Goal: Transaction & Acquisition: Purchase product/service

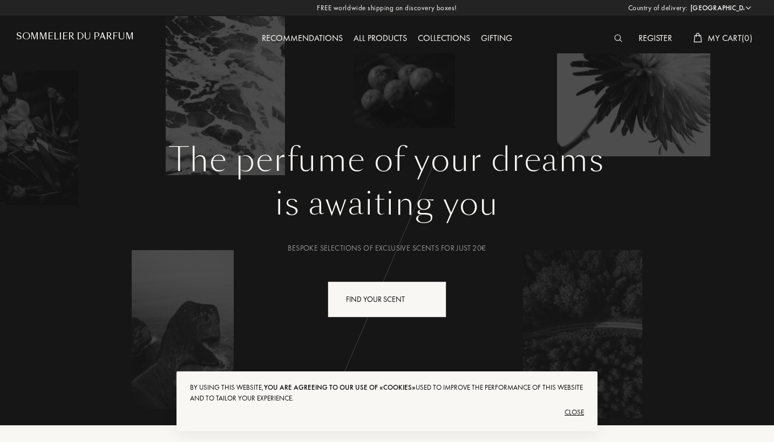
select select "ES"
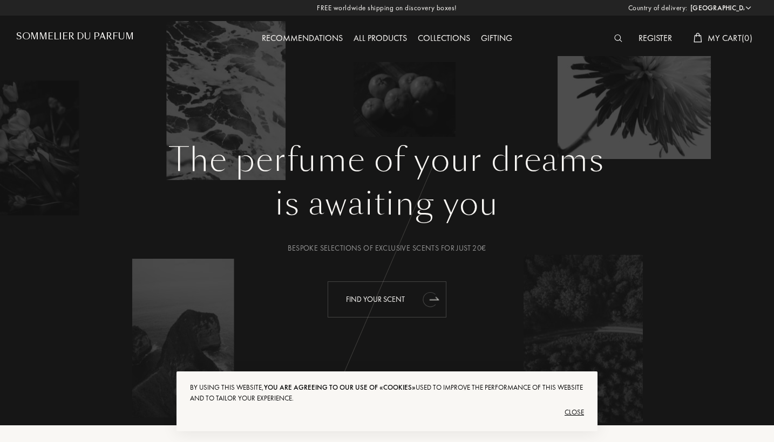
click at [399, 290] on div "Find your scent" at bounding box center [386, 300] width 119 height 36
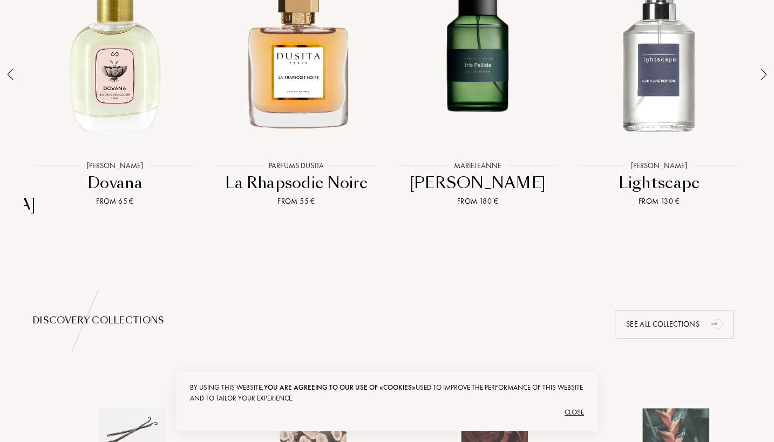
scroll to position [862, 0]
click at [757, 54] on div at bounding box center [763, 95] width 15 height 308
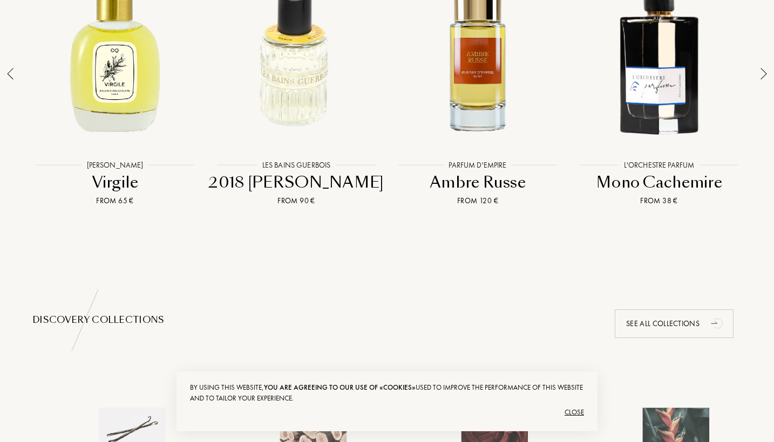
click at [757, 56] on div at bounding box center [763, 95] width 15 height 308
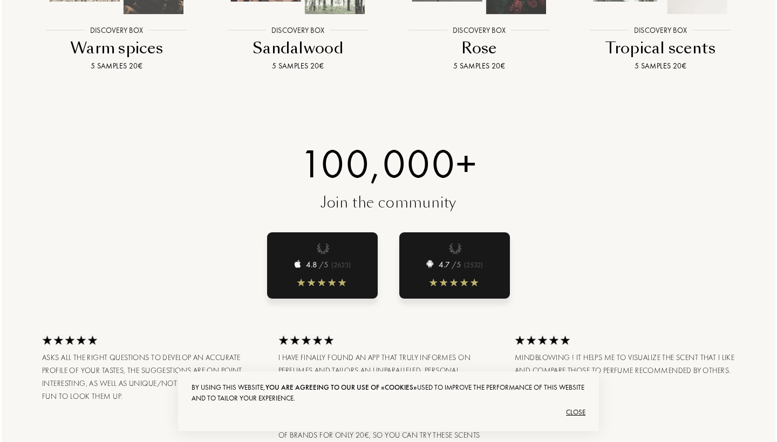
scroll to position [1409, 0]
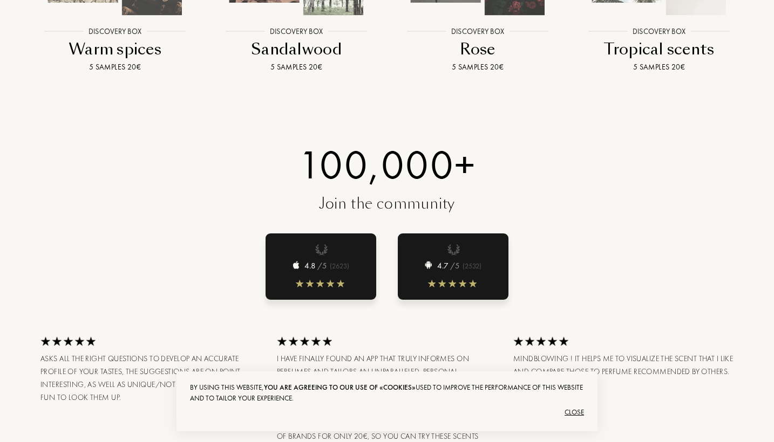
click at [310, 62] on div "5 samples 20€" at bounding box center [296, 67] width 156 height 11
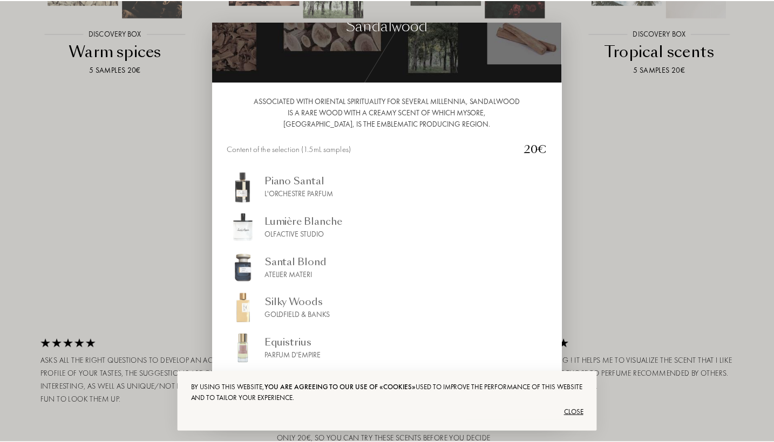
scroll to position [53, 0]
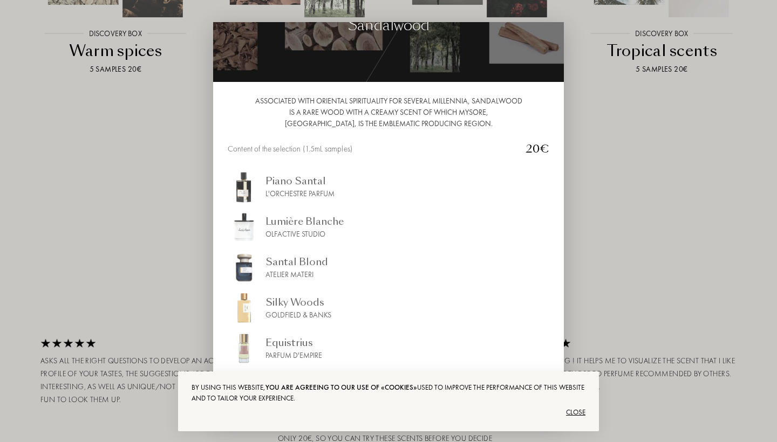
click at [170, 162] on div at bounding box center [388, 221] width 777 height 442
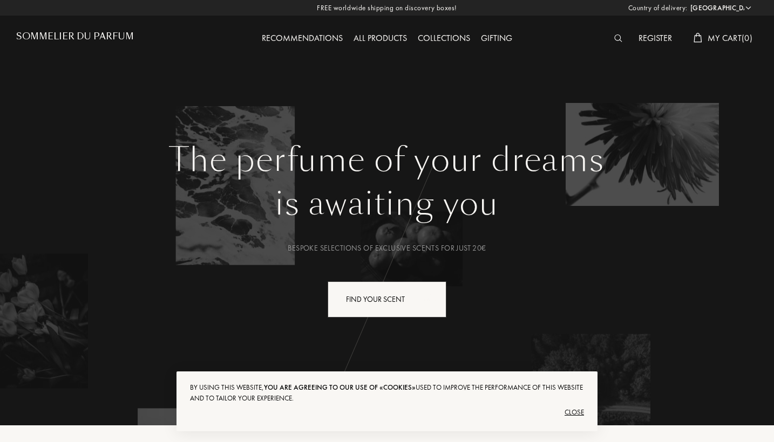
scroll to position [0, 0]
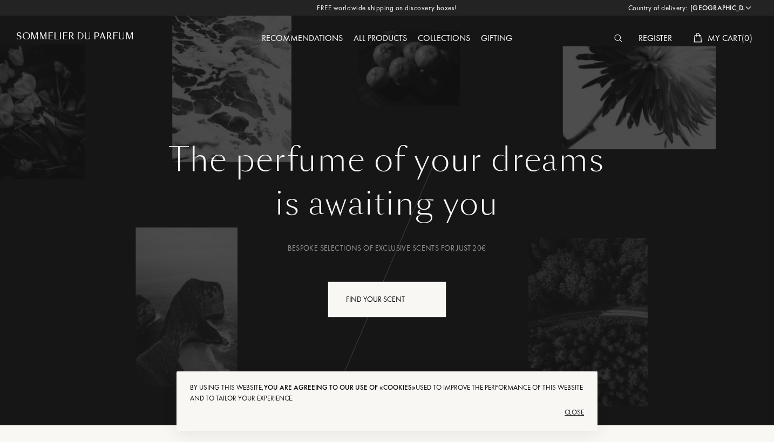
click at [502, 43] on div "Gifting" at bounding box center [496, 39] width 42 height 14
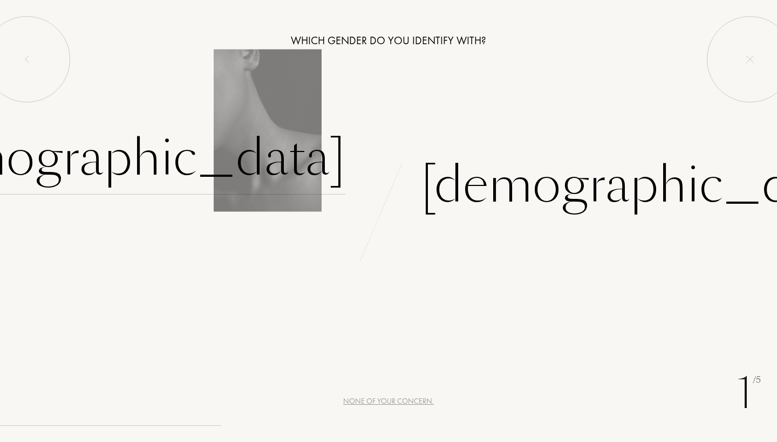
click at [273, 156] on div "[DEMOGRAPHIC_DATA]" at bounding box center [120, 158] width 451 height 73
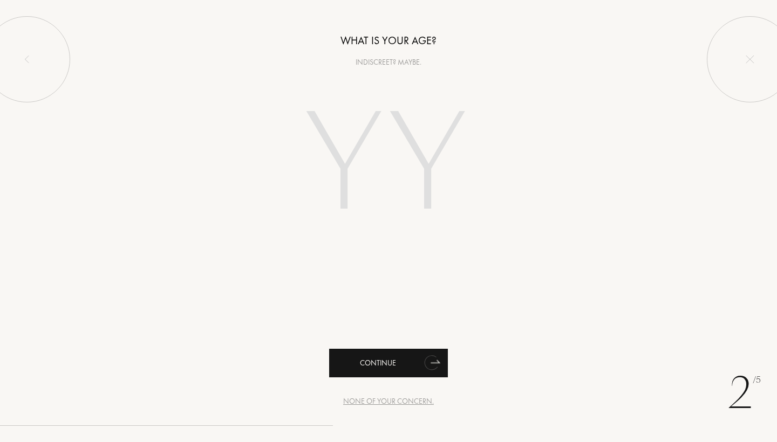
click at [400, 368] on div "Continue" at bounding box center [388, 363] width 119 height 29
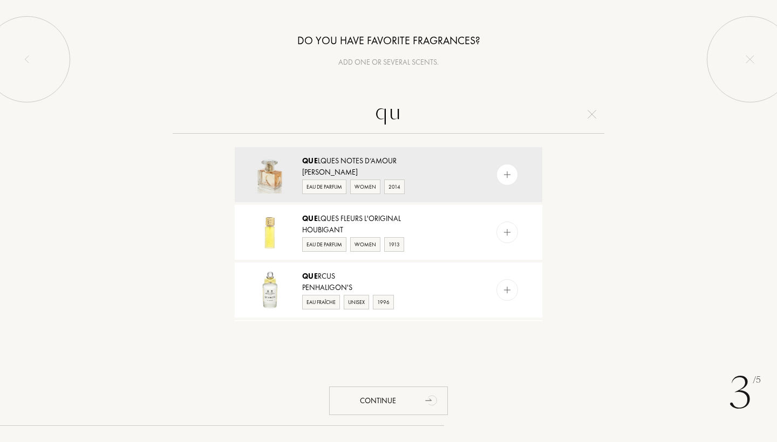
type input "q"
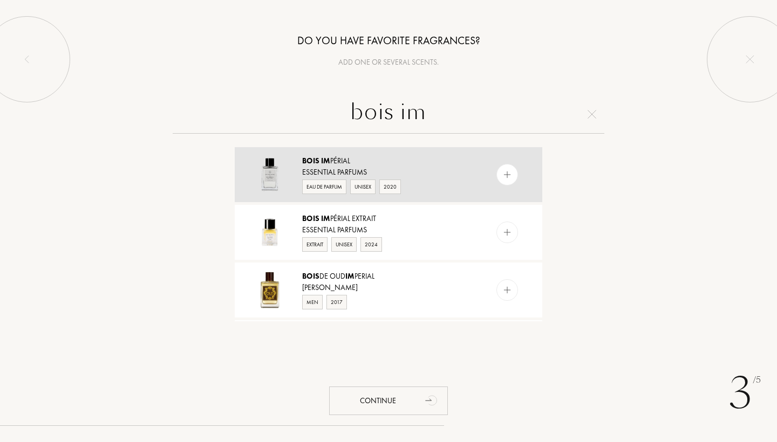
type input "bois im"
click at [507, 176] on img at bounding box center [507, 175] width 10 height 10
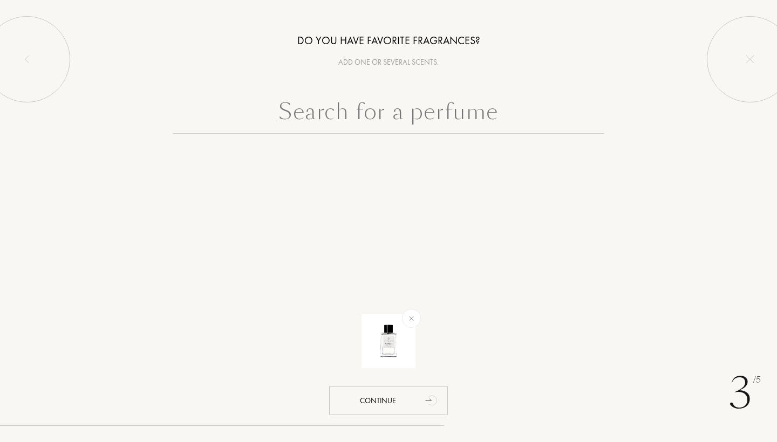
click at [397, 125] on input "text" at bounding box center [389, 114] width 432 height 39
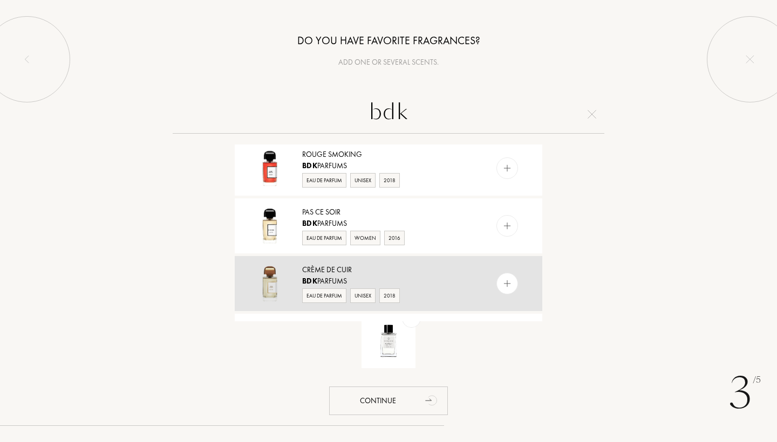
scroll to position [77, 0]
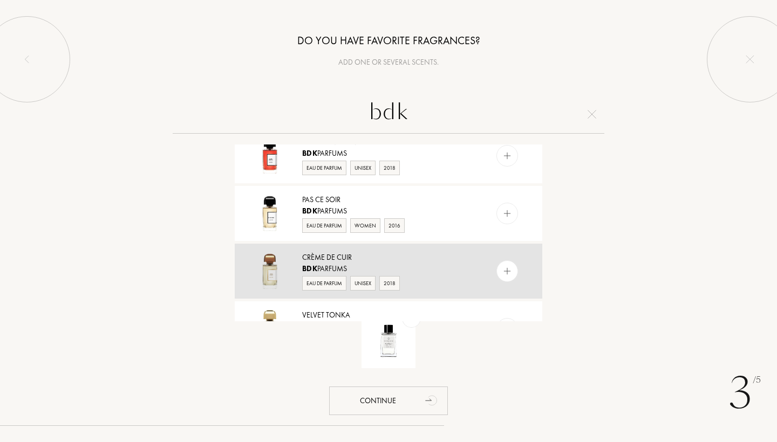
type input "bdk"
click at [503, 268] on img at bounding box center [507, 272] width 10 height 10
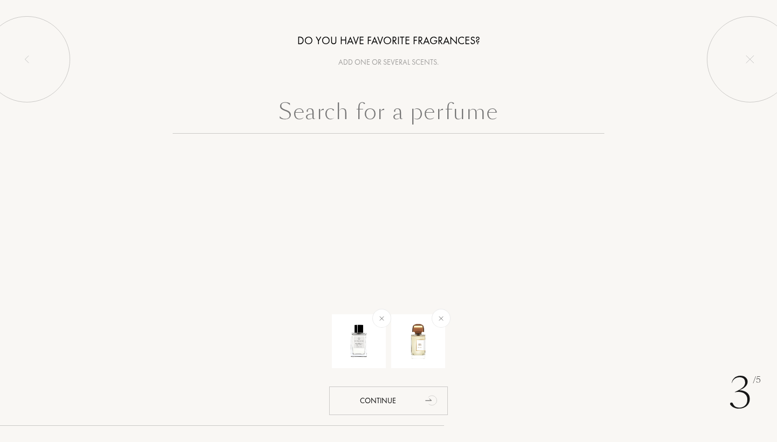
click at [373, 107] on input "text" at bounding box center [389, 114] width 432 height 39
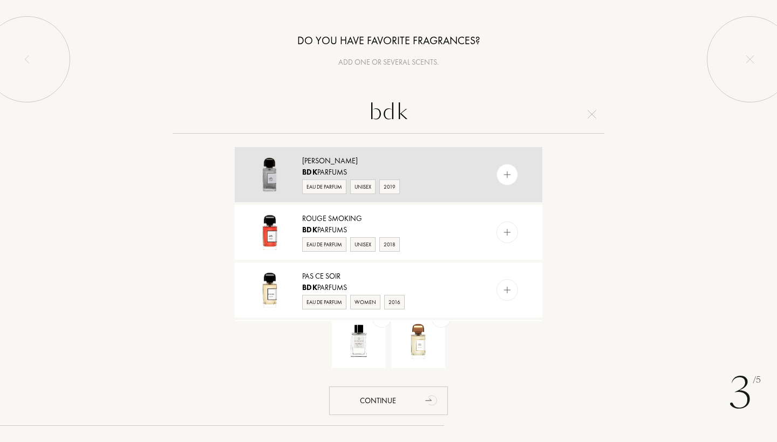
type input "bdk"
click at [502, 173] on img at bounding box center [507, 175] width 10 height 10
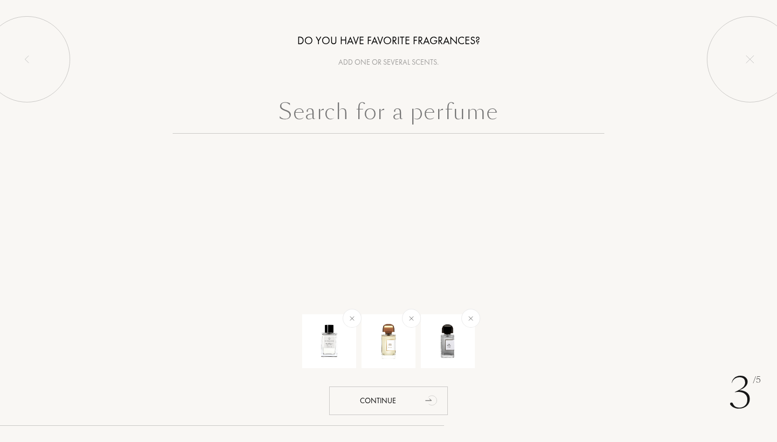
click at [406, 106] on input "text" at bounding box center [389, 114] width 432 height 39
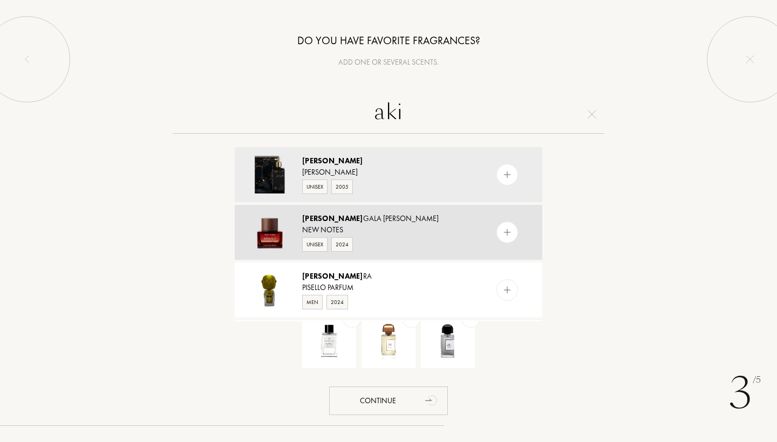
type input "aki"
click at [505, 233] on img at bounding box center [507, 233] width 10 height 10
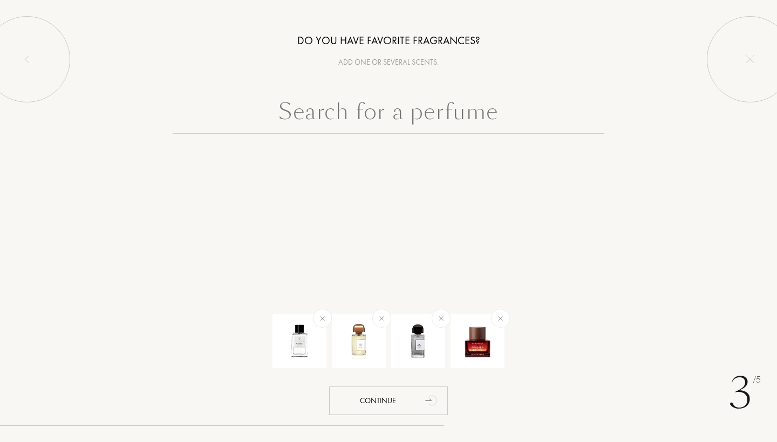
click at [363, 106] on input "text" at bounding box center [389, 114] width 432 height 39
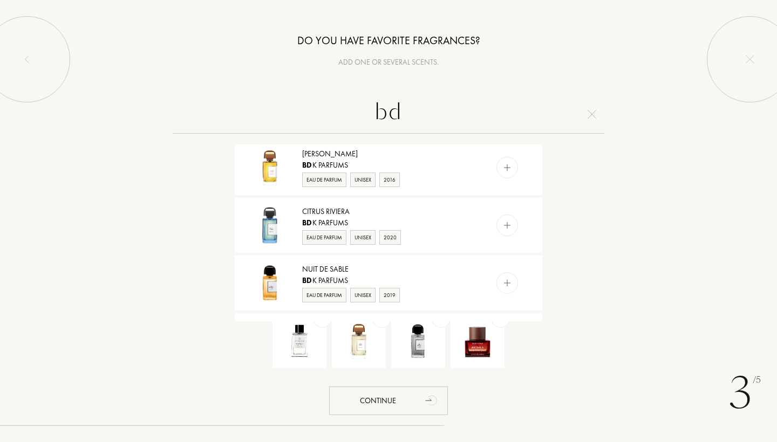
scroll to position [536, 0]
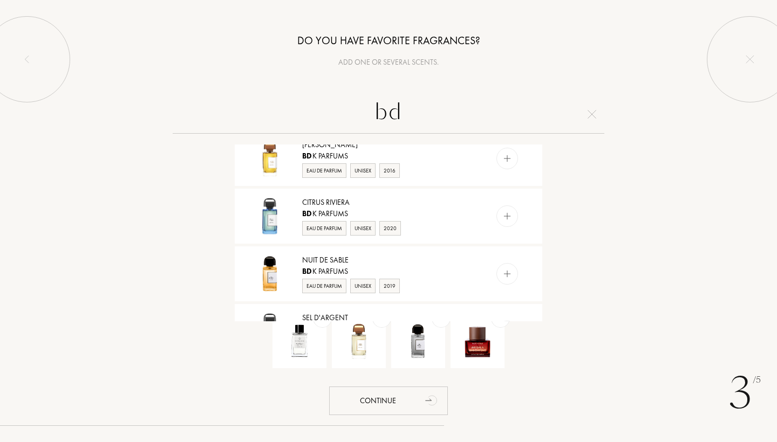
drag, startPoint x: 419, startPoint y: 109, endPoint x: 375, endPoint y: 111, distance: 44.3
click at [374, 111] on input "bd" at bounding box center [389, 114] width 432 height 39
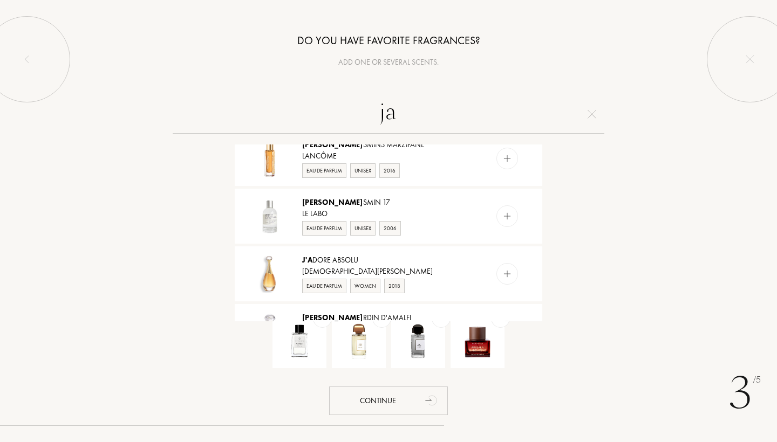
type input "j"
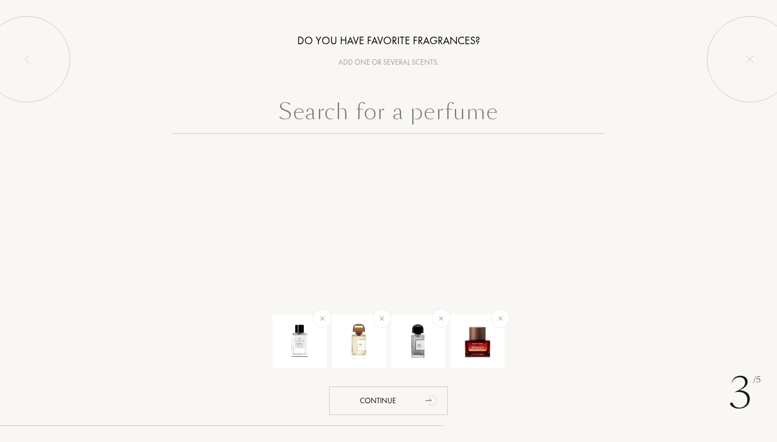
scroll to position [0, 0]
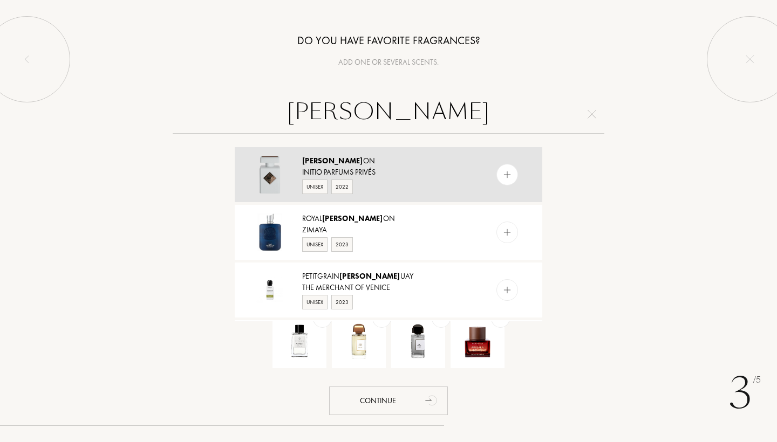
type input "parag"
click at [504, 178] on img at bounding box center [507, 175] width 10 height 10
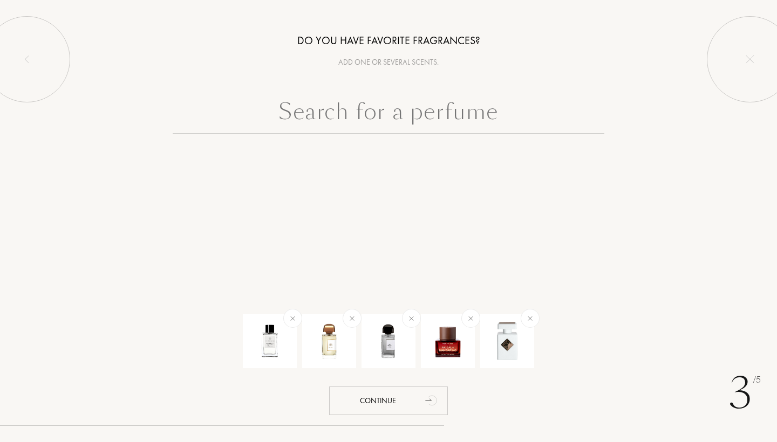
click at [396, 117] on input "text" at bounding box center [389, 114] width 432 height 39
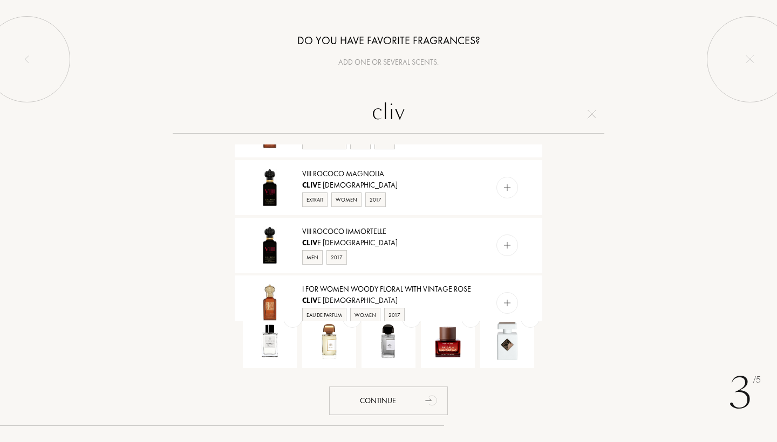
scroll to position [468, 0]
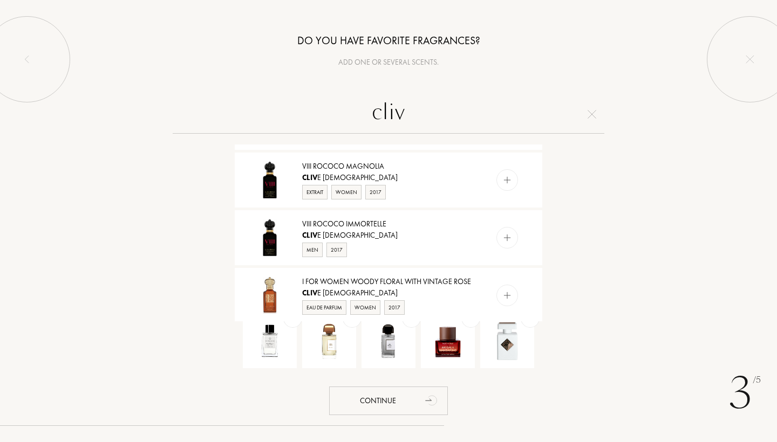
drag, startPoint x: 437, startPoint y: 110, endPoint x: 354, endPoint y: 107, distance: 83.1
click at [354, 107] on input "cliv" at bounding box center [389, 114] width 432 height 39
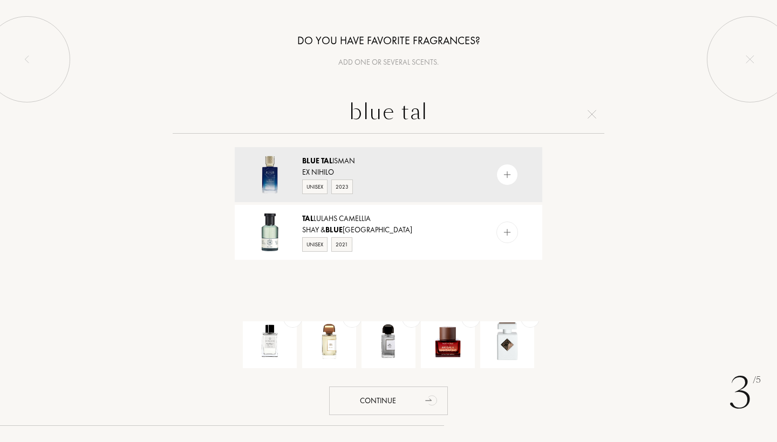
scroll to position [0, 0]
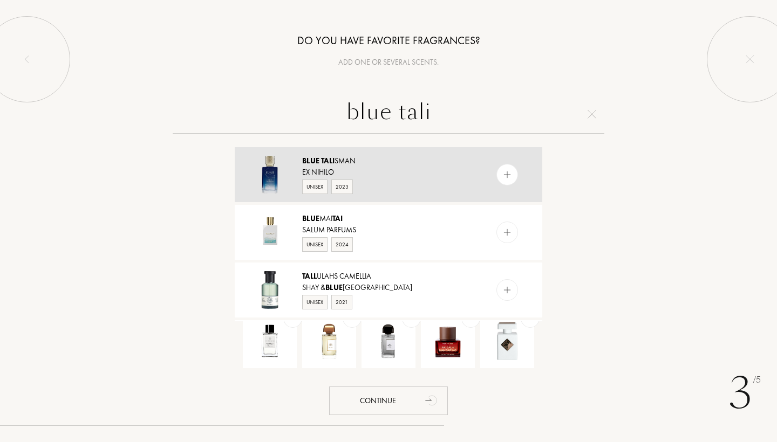
type input "blue tali"
click at [509, 175] on img at bounding box center [507, 175] width 10 height 10
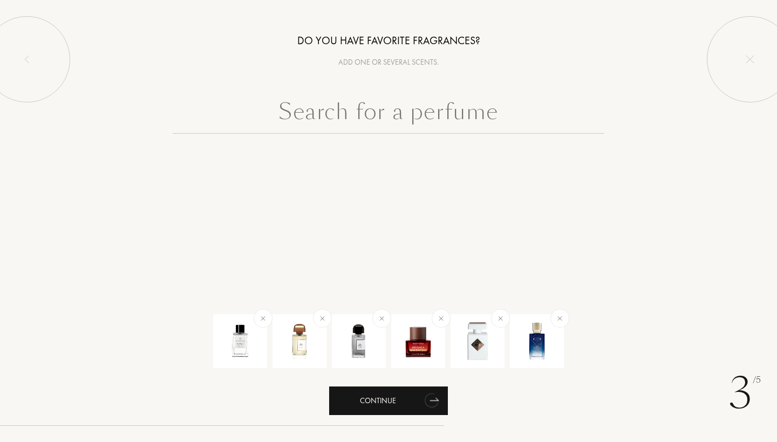
click at [413, 407] on div "Continue" at bounding box center [388, 401] width 119 height 29
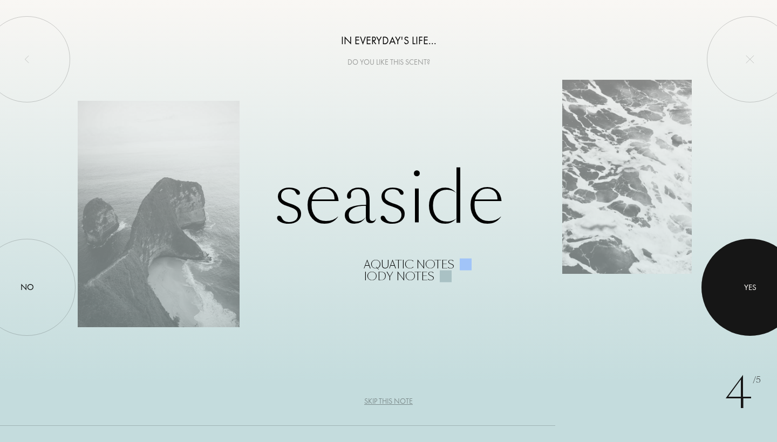
click at [760, 297] on div at bounding box center [749, 287] width 97 height 97
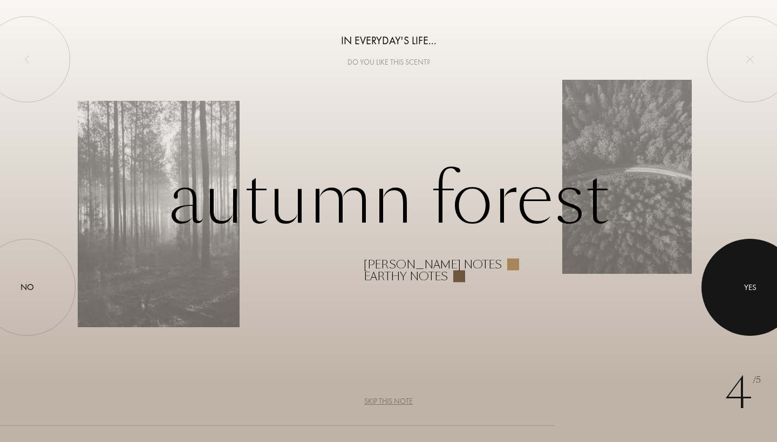
click at [760, 297] on div at bounding box center [749, 287] width 97 height 97
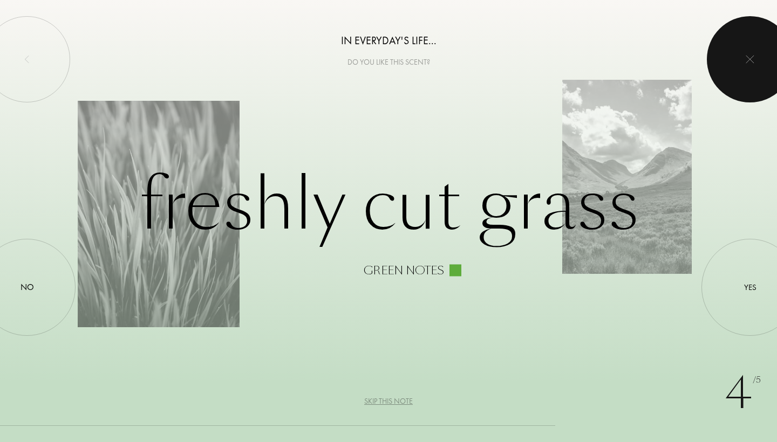
click at [756, 30] on div at bounding box center [750, 59] width 86 height 86
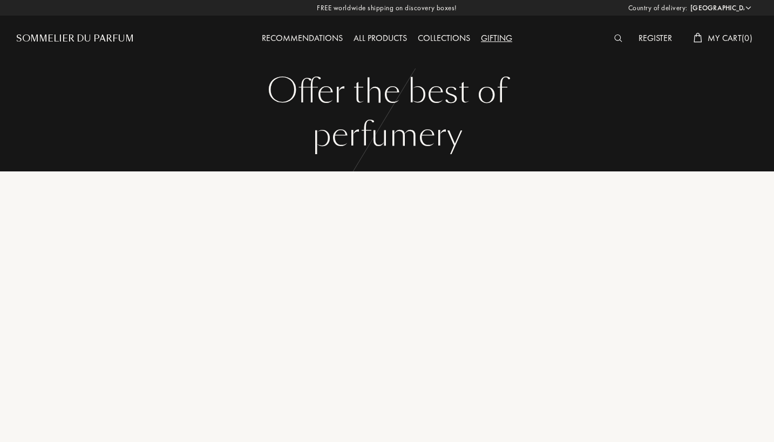
select select "ES"
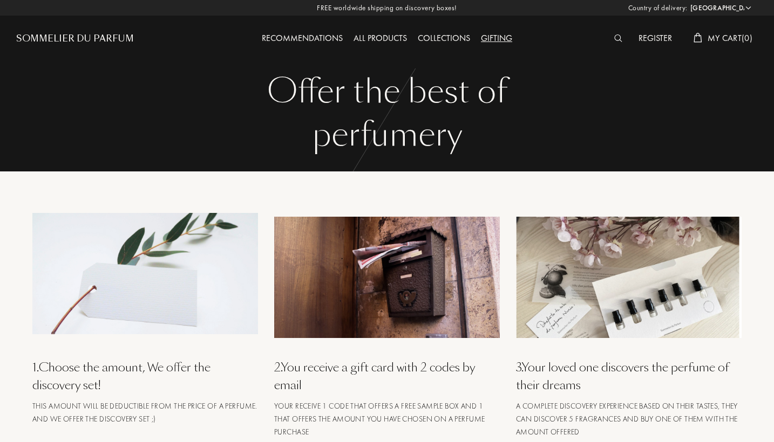
click at [313, 41] on div "Recommendations" at bounding box center [302, 39] width 92 height 14
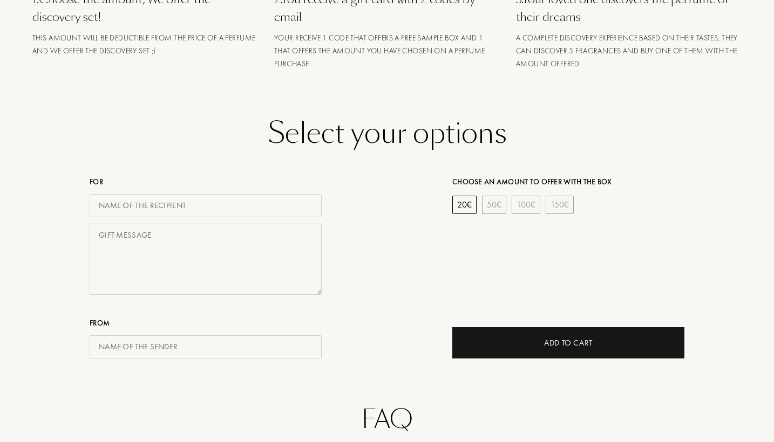
scroll to position [371, 0]
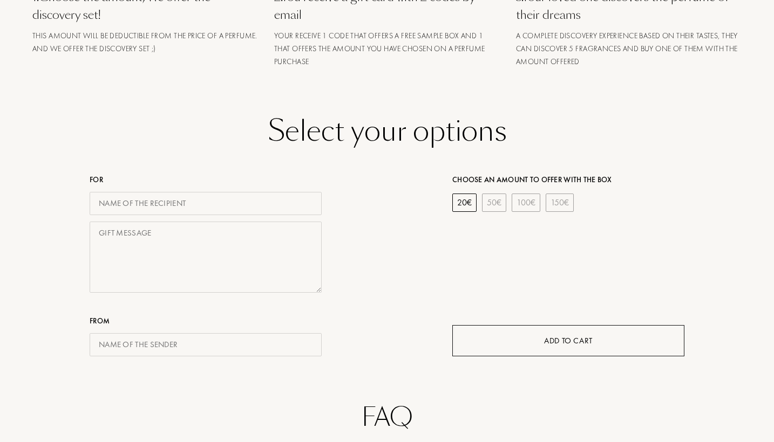
click at [566, 335] on div "Add to Cart" at bounding box center [568, 341] width 49 height 12
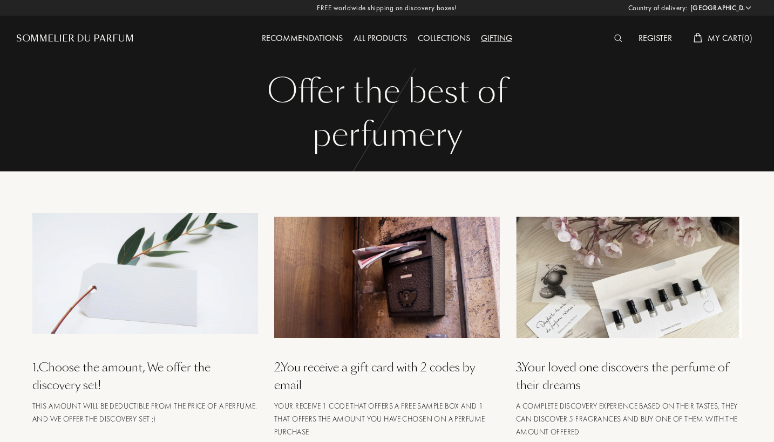
scroll to position [0, 0]
click at [378, 42] on div "All products" at bounding box center [380, 39] width 64 height 14
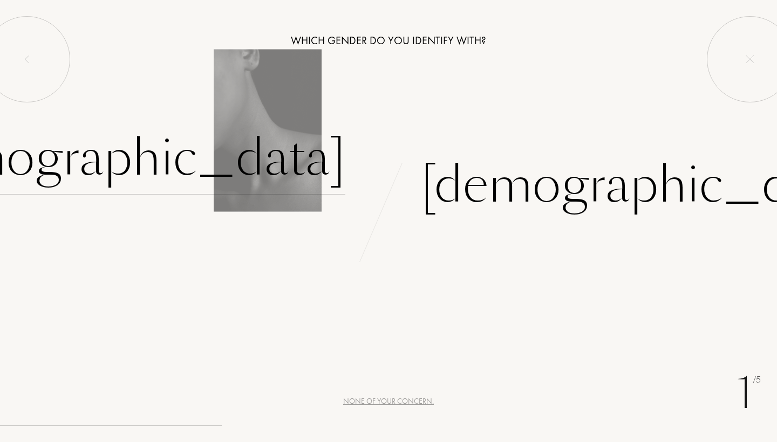
click at [301, 170] on div "[DEMOGRAPHIC_DATA]" at bounding box center [120, 158] width 451 height 73
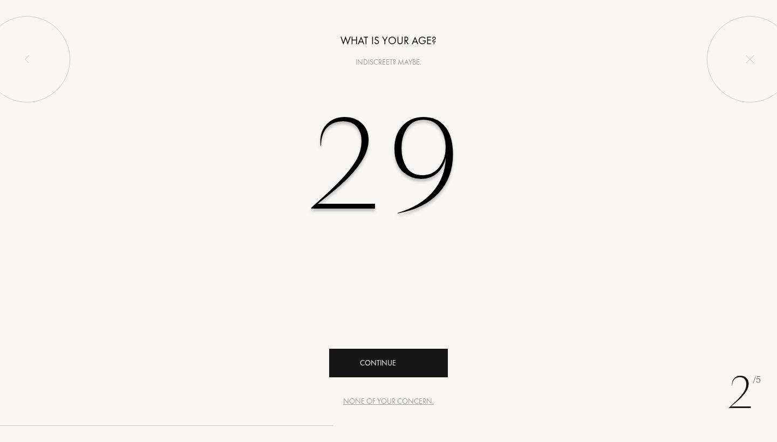
type input "29"
click at [392, 371] on div "Continue" at bounding box center [388, 363] width 119 height 29
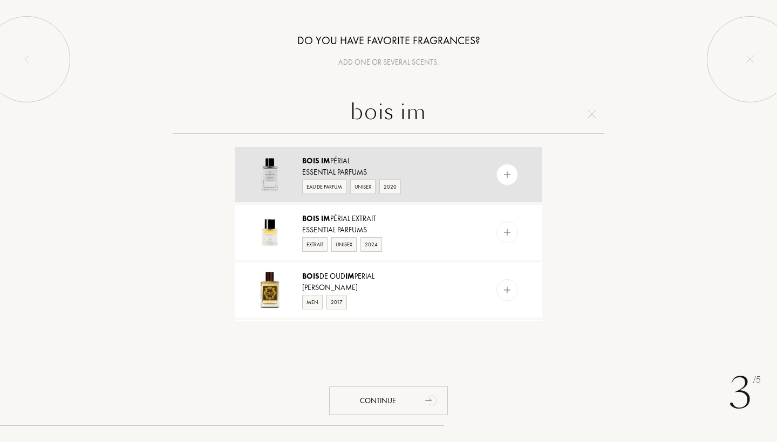
type input "bois im"
click at [507, 175] on img at bounding box center [507, 175] width 10 height 10
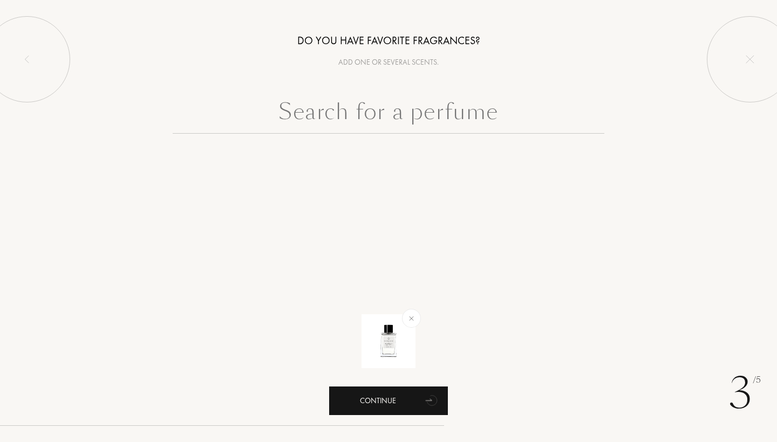
click at [396, 409] on div "Continue" at bounding box center [388, 401] width 119 height 29
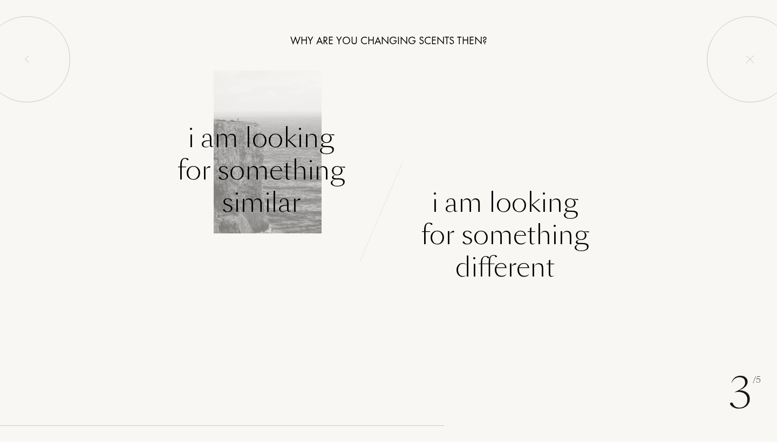
click at [256, 158] on div "I am looking for something similar" at bounding box center [261, 170] width 168 height 97
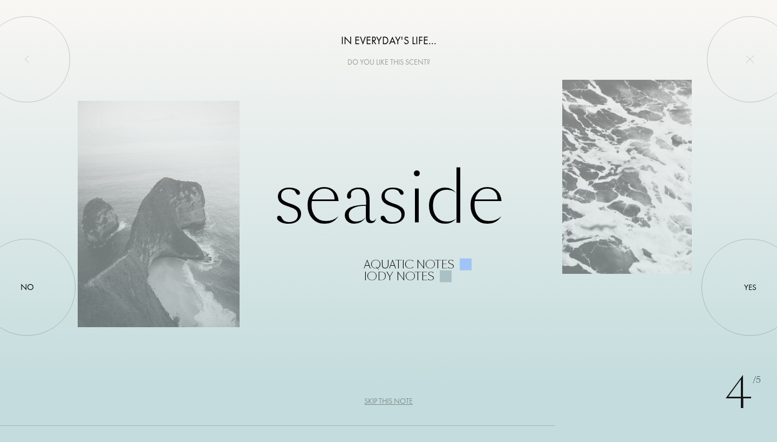
click at [387, 268] on div "Aquatic notes" at bounding box center [409, 265] width 91 height 12
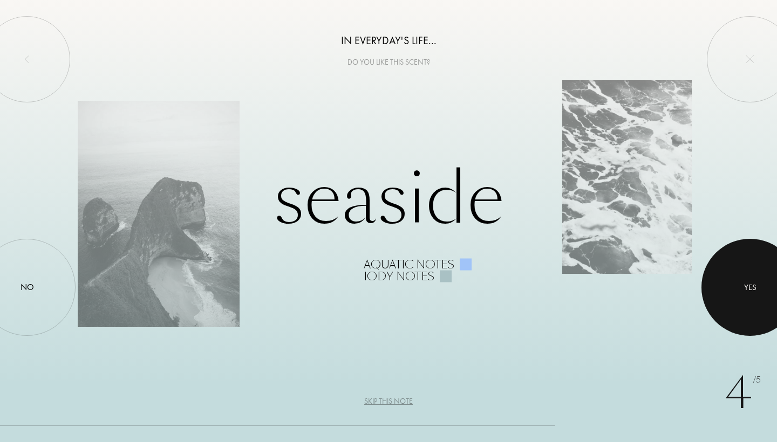
click at [732, 268] on div at bounding box center [749, 287] width 97 height 97
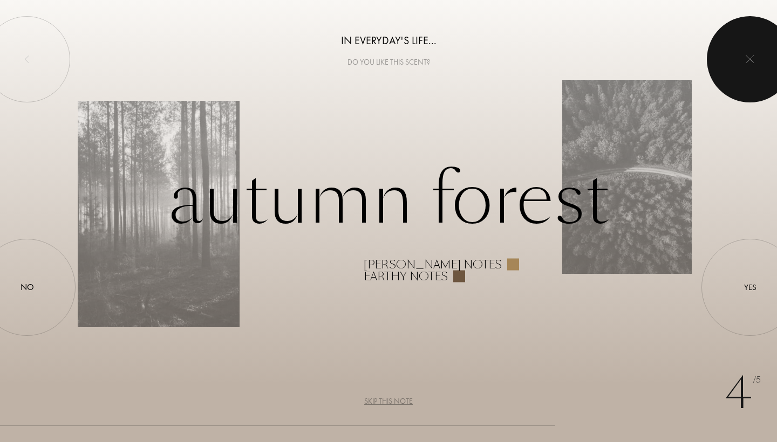
click at [750, 95] on div at bounding box center [750, 59] width 86 height 86
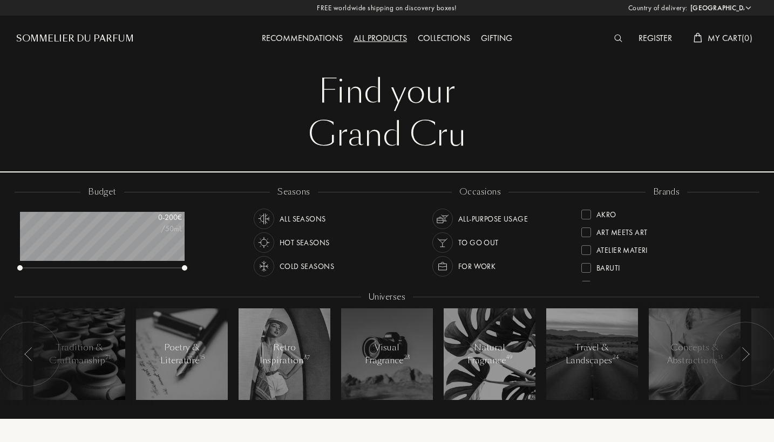
select select "ES"
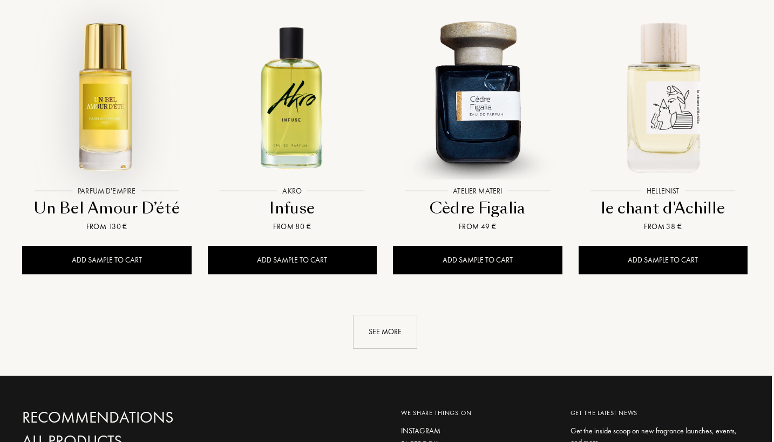
scroll to position [1107, 2]
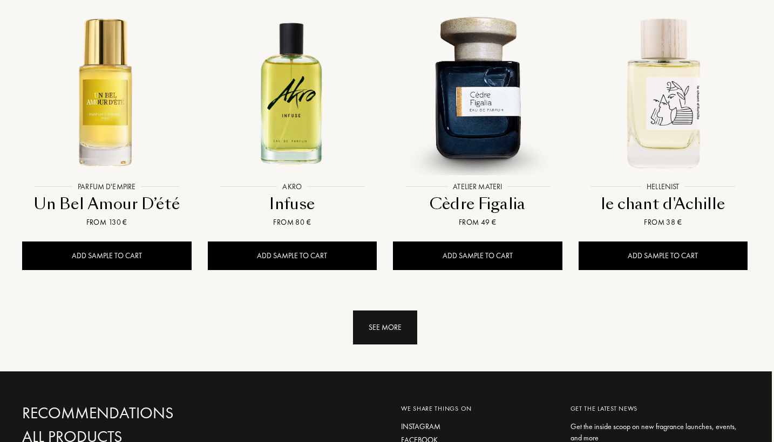
click at [394, 311] on div "See more" at bounding box center [385, 328] width 64 height 34
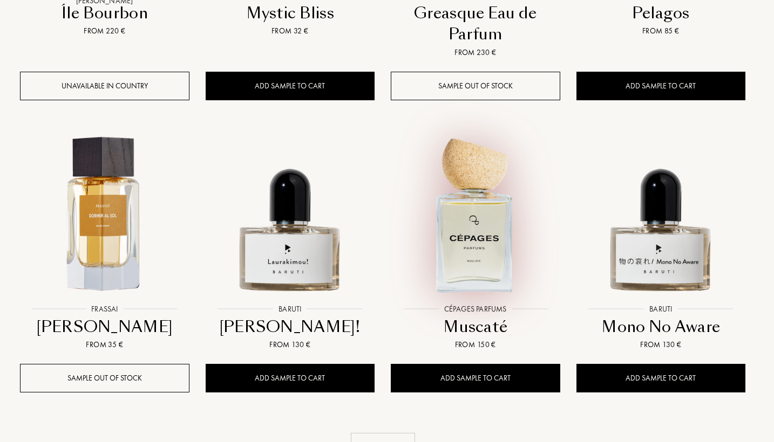
scroll to position [1886, 5]
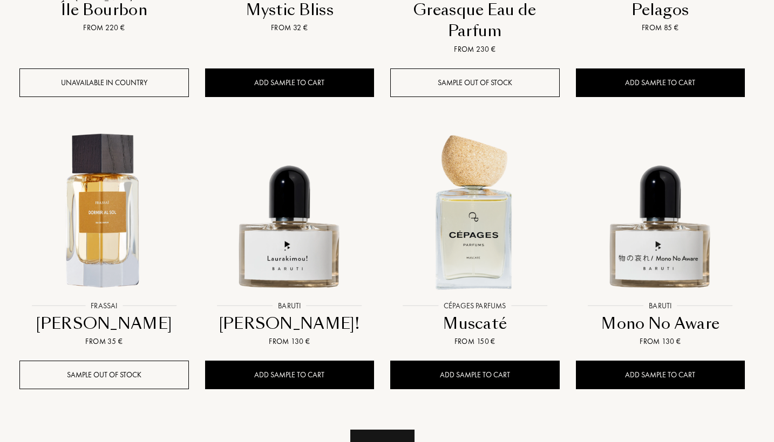
click at [393, 430] on div "See more" at bounding box center [382, 447] width 64 height 34
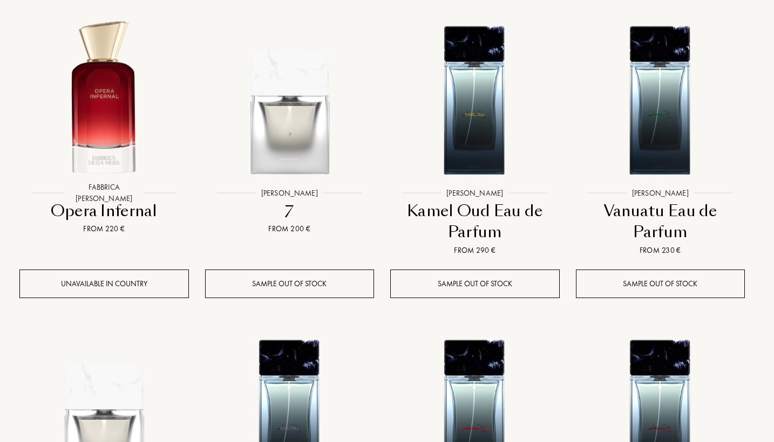
scroll to position [2292, 5]
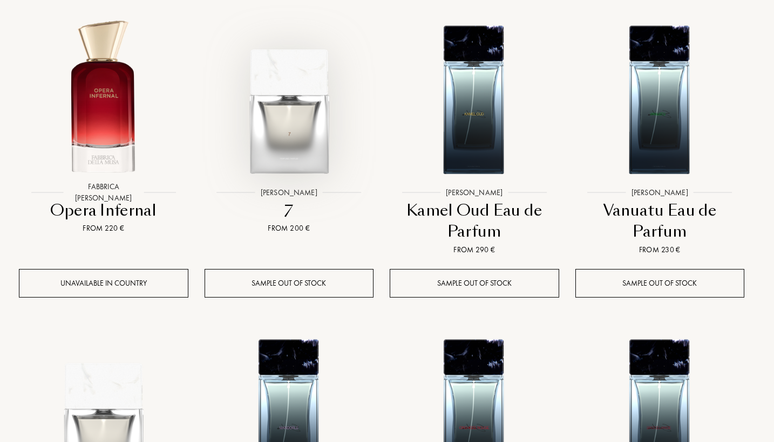
click at [279, 114] on img at bounding box center [289, 98] width 167 height 167
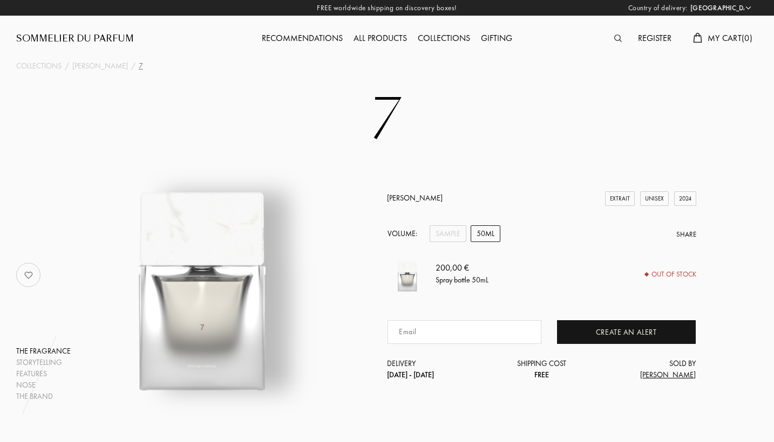
select select "ES"
click at [480, 234] on div "50mL" at bounding box center [485, 234] width 30 height 17
click at [477, 229] on div "50mL" at bounding box center [485, 234] width 30 height 17
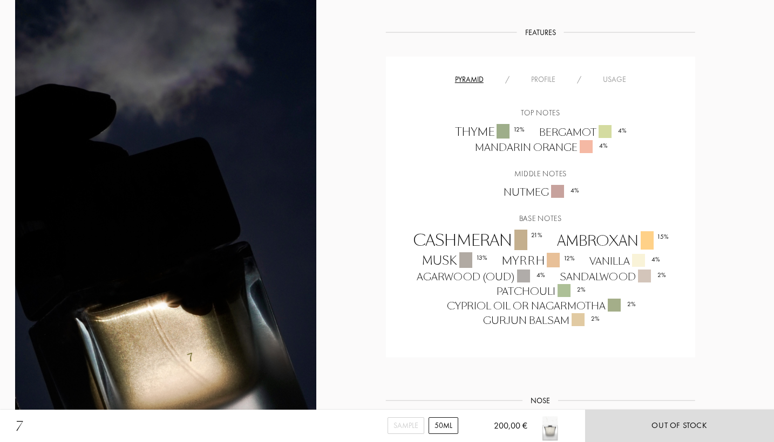
scroll to position [763, 1]
click at [553, 84] on div "Profile" at bounding box center [543, 78] width 46 height 11
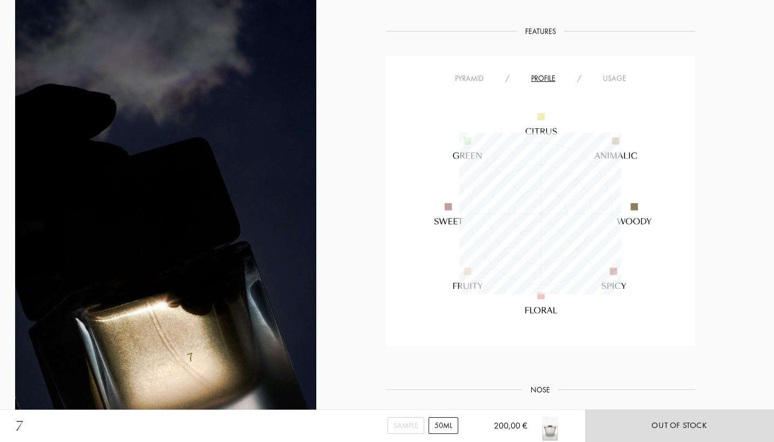
scroll to position [162, 161]
click at [615, 86] on img at bounding box center [540, 213] width 259 height 259
click at [615, 78] on div "Usage" at bounding box center [614, 78] width 45 height 11
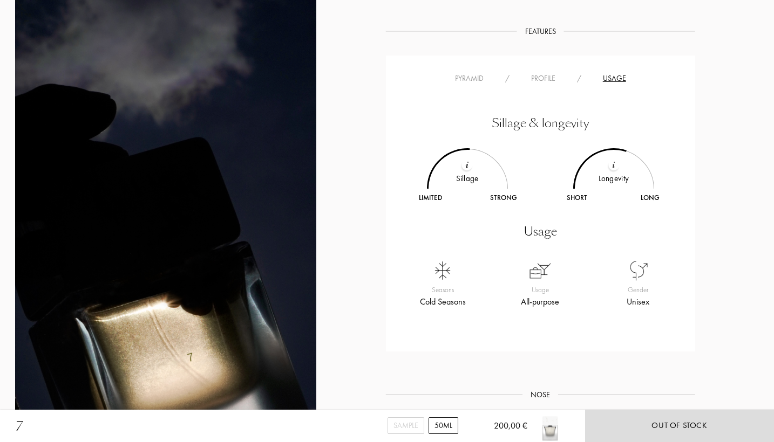
click at [542, 80] on div "Profile" at bounding box center [543, 78] width 46 height 11
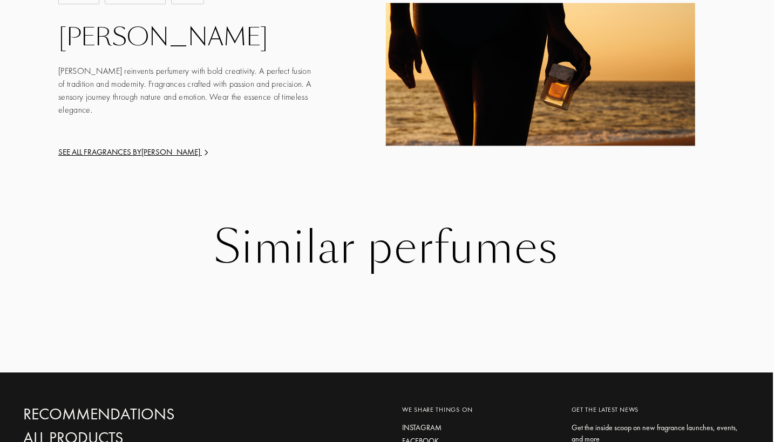
scroll to position [1585, 2]
click at [461, 237] on div "Similar perfumes" at bounding box center [385, 248] width 725 height 50
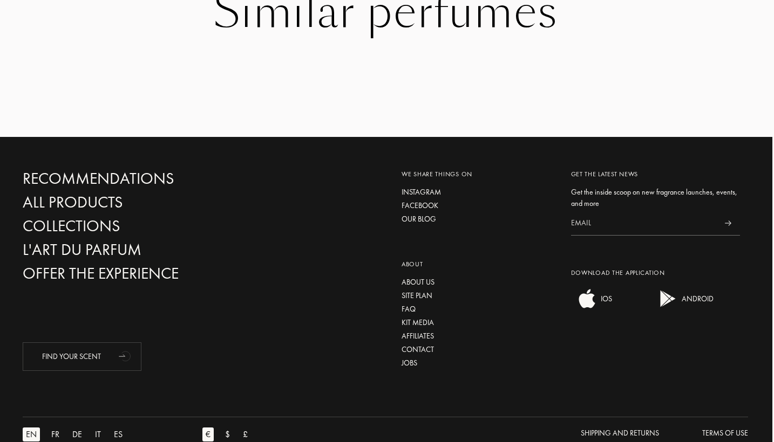
scroll to position [1820, 2]
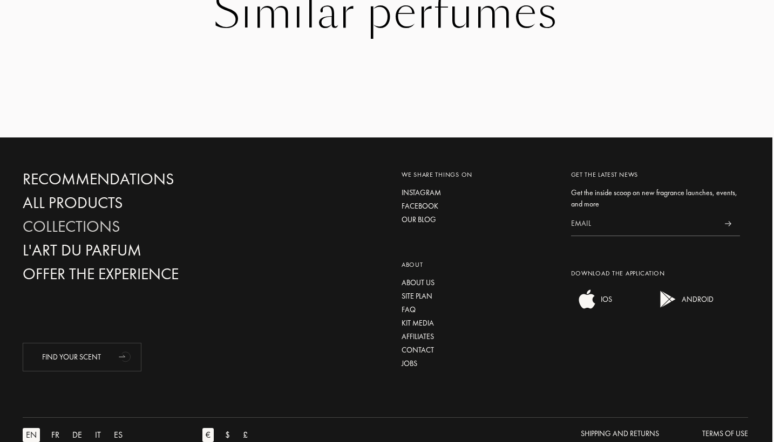
click at [90, 217] on div "Collections" at bounding box center [138, 226] width 231 height 19
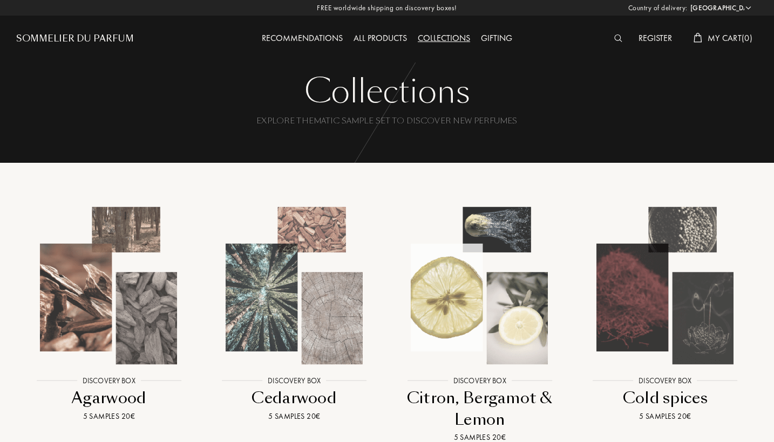
select select "ES"
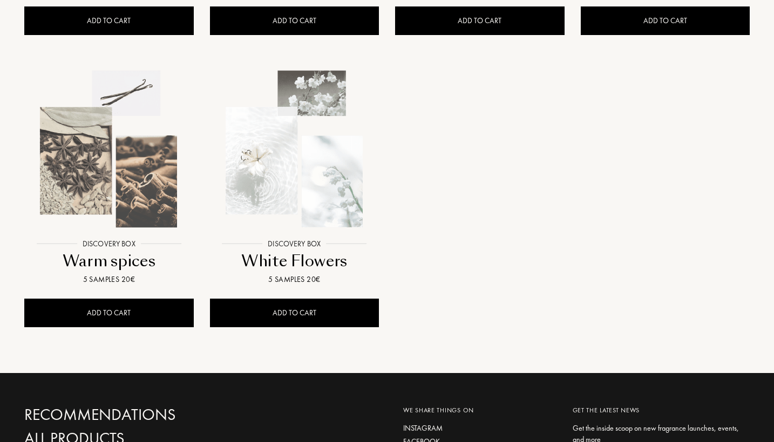
scroll to position [1036, 1]
click at [76, 185] on img at bounding box center [108, 149] width 167 height 167
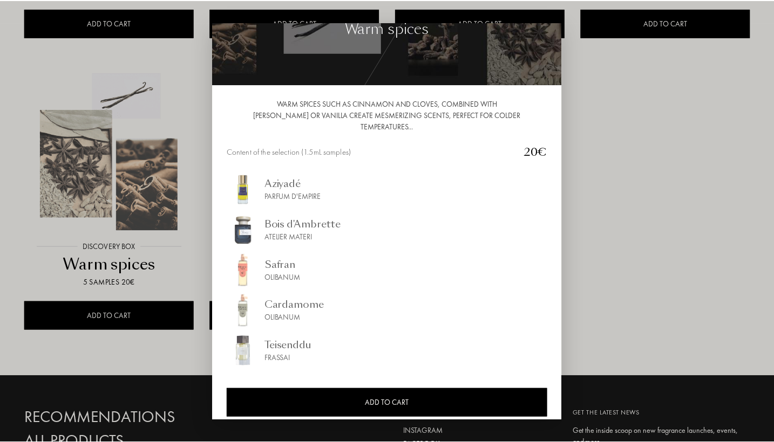
scroll to position [50, 0]
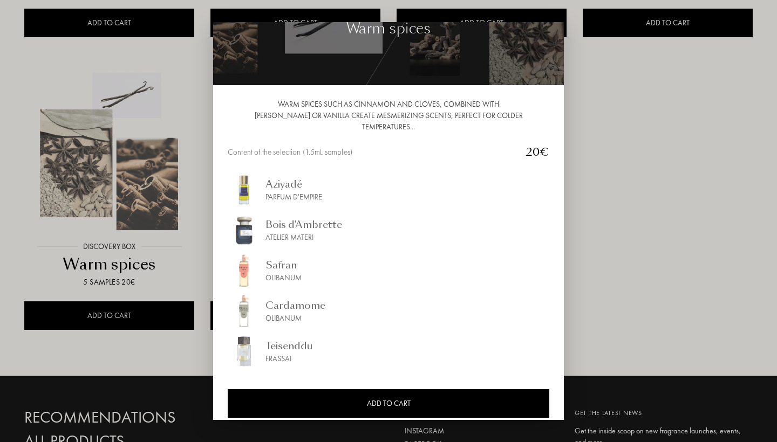
click at [162, 352] on div at bounding box center [388, 221] width 777 height 442
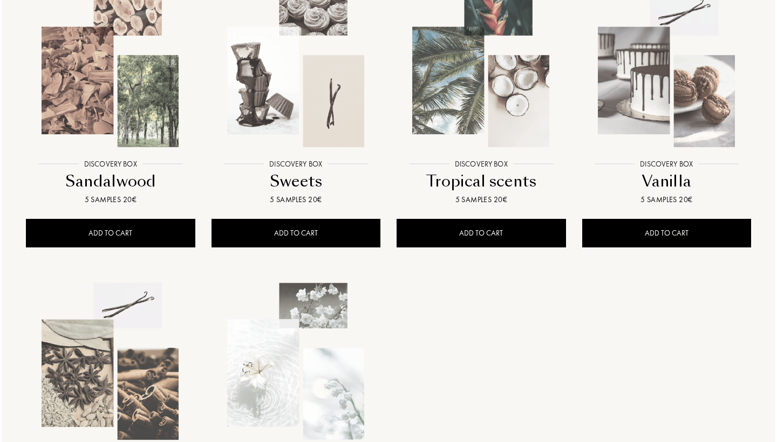
scroll to position [815, 0]
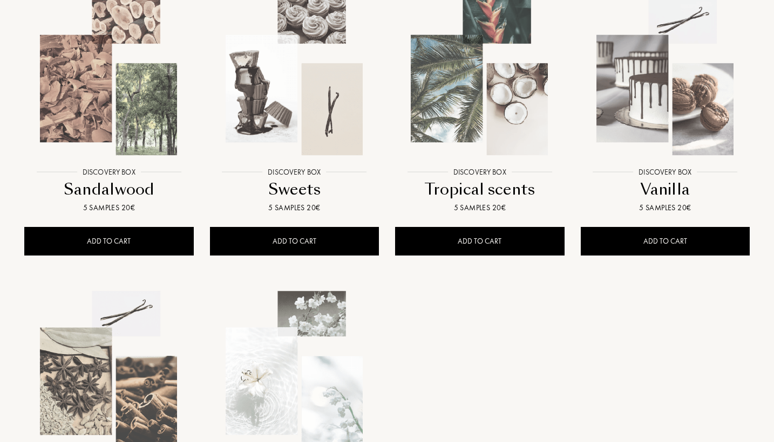
click at [470, 92] on img at bounding box center [479, 77] width 167 height 167
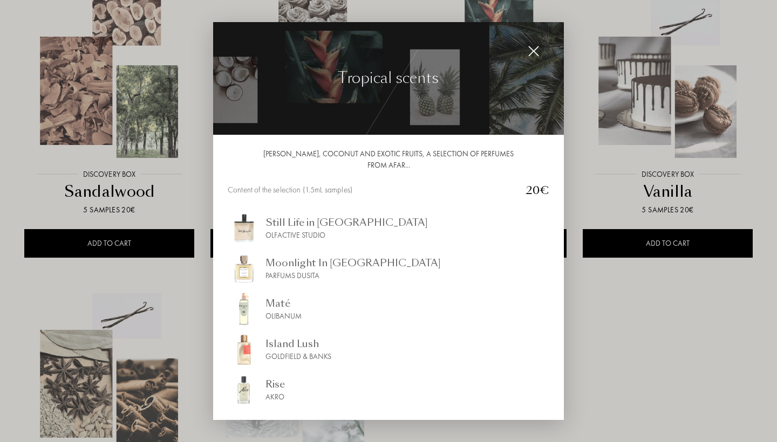
click at [105, 129] on div at bounding box center [388, 221] width 777 height 442
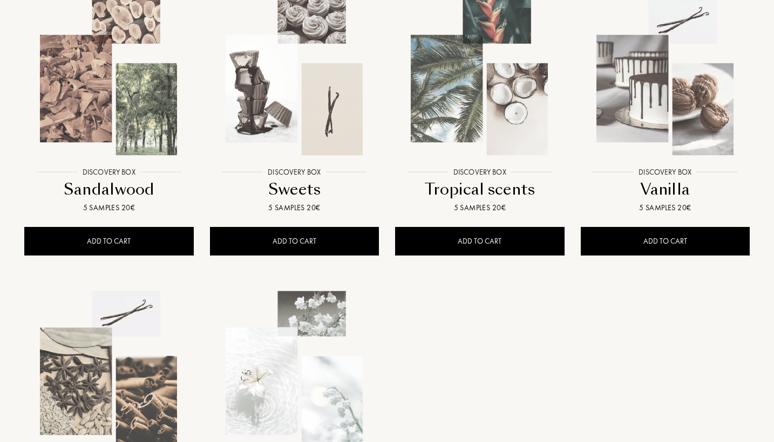
click at [105, 129] on img at bounding box center [108, 77] width 167 height 167
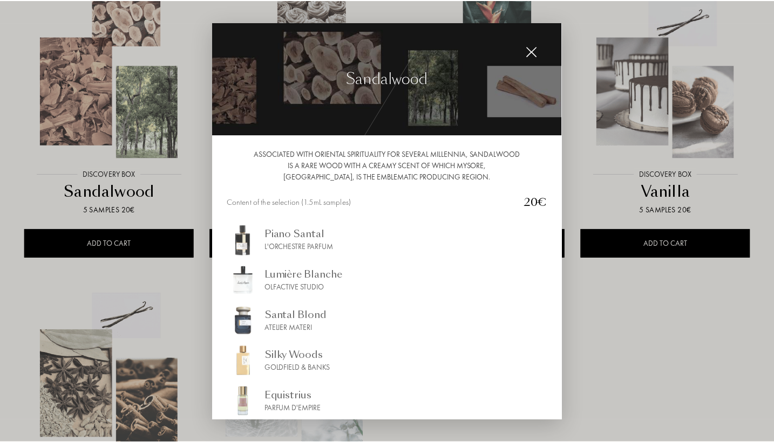
scroll to position [0, 0]
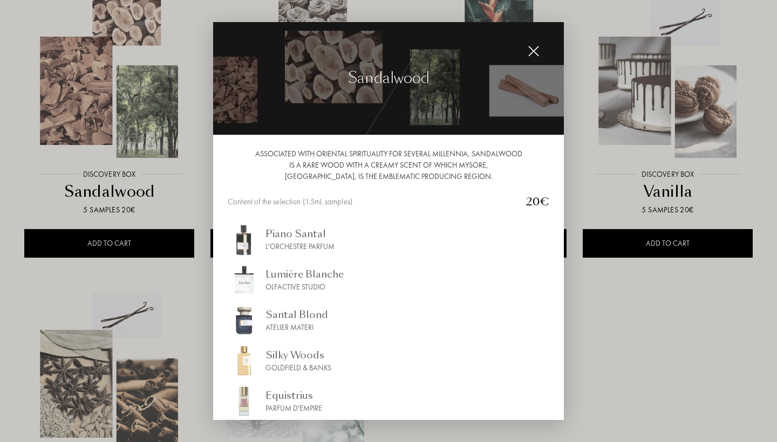
click at [533, 53] on img at bounding box center [534, 51] width 12 height 12
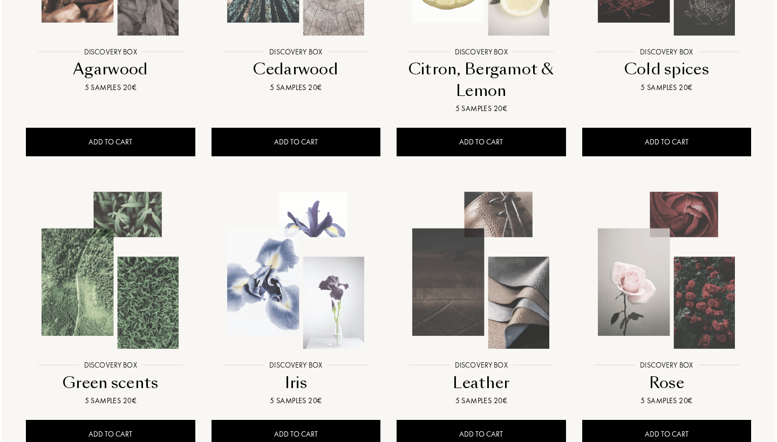
scroll to position [332, 0]
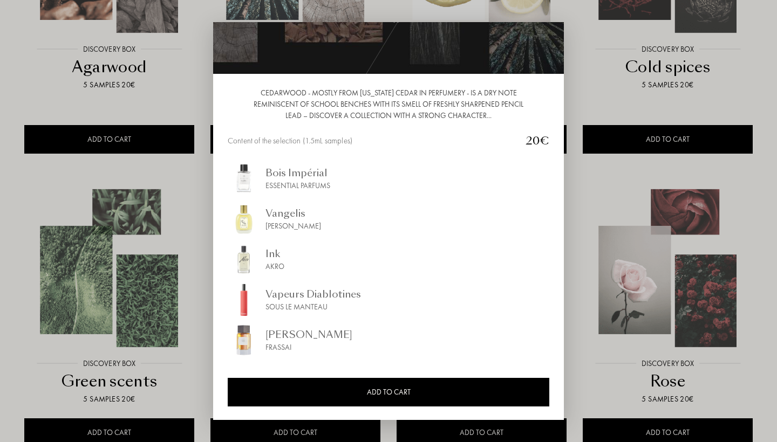
scroll to position [61, 0]
click at [274, 254] on div "Ink" at bounding box center [274, 254] width 19 height 15
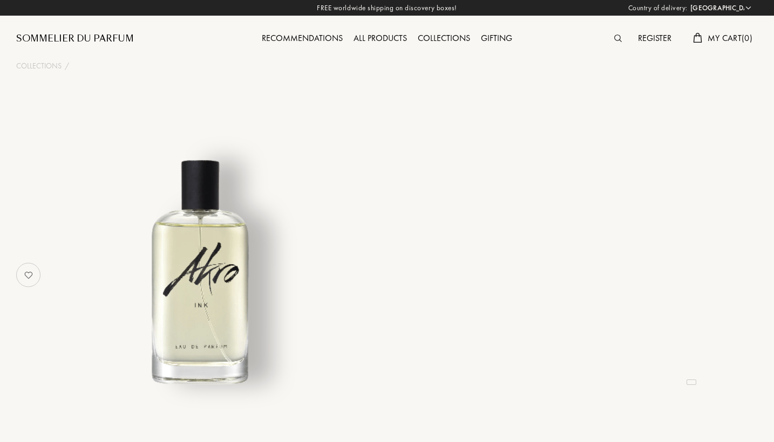
select select "ES"
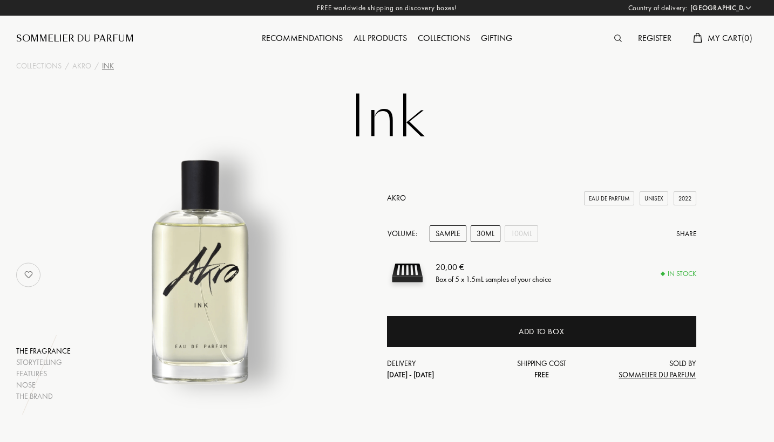
click at [475, 227] on div "30mL" at bounding box center [485, 234] width 30 height 17
click at [516, 230] on div "100mL" at bounding box center [520, 234] width 33 height 17
click at [477, 230] on div "30mL" at bounding box center [485, 234] width 30 height 17
click at [458, 230] on div "Sample" at bounding box center [447, 234] width 37 height 17
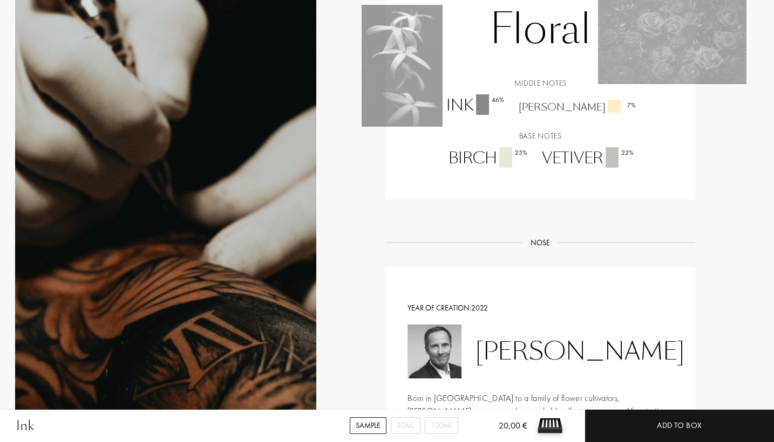
scroll to position [870, 1]
